Goal: Find specific page/section: Find specific page/section

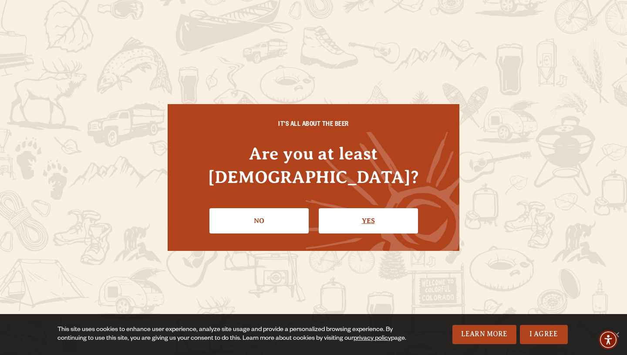
click at [339, 208] on link "Yes" at bounding box center [368, 220] width 99 height 25
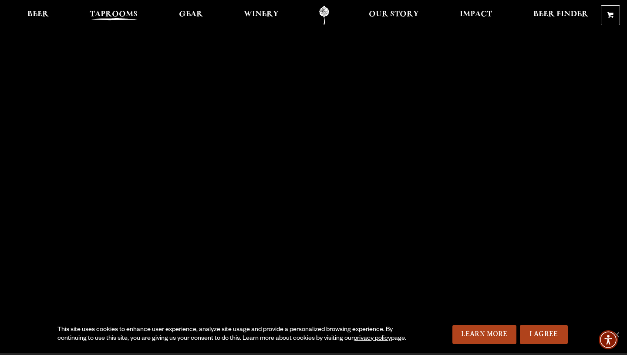
click at [107, 11] on span "Taprooms" at bounding box center [114, 14] width 48 height 7
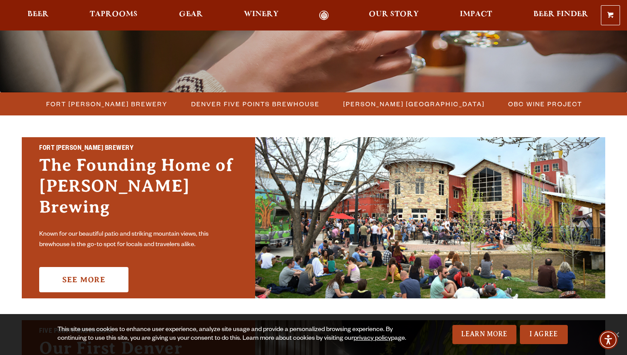
scroll to position [209, 0]
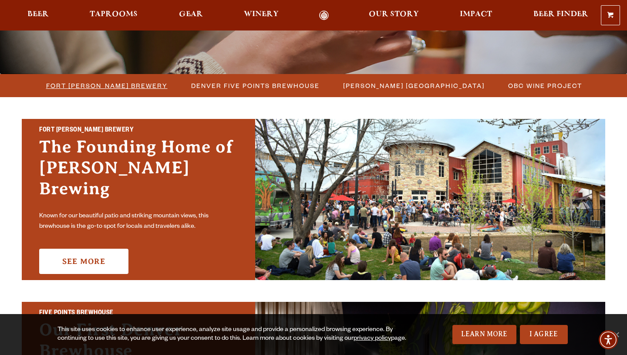
click at [145, 86] on span "Fort [PERSON_NAME] Brewery" at bounding box center [106, 85] width 121 height 13
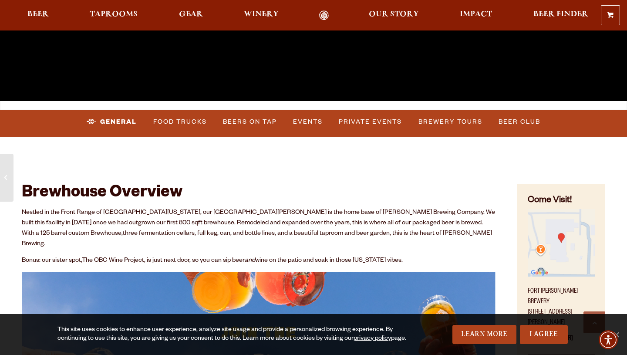
scroll to position [255, 0]
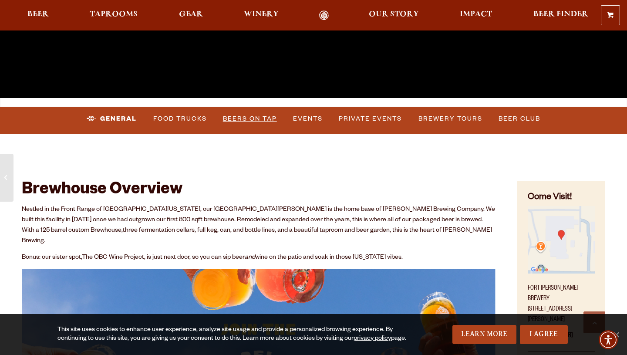
click at [236, 124] on link "Beers on Tap" at bounding box center [249, 119] width 61 height 20
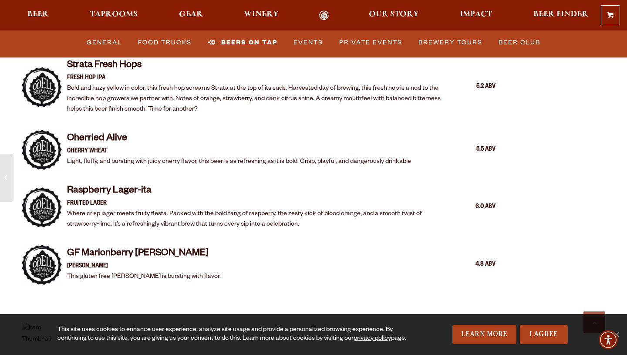
scroll to position [1796, 0]
